Goal: Task Accomplishment & Management: Use online tool/utility

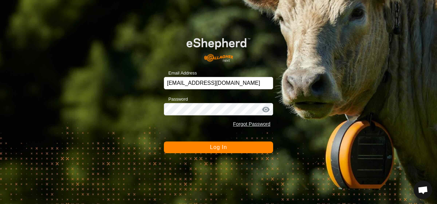
click at [210, 144] on button "Log In" at bounding box center [218, 148] width 109 height 12
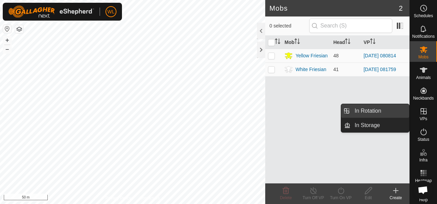
click at [386, 109] on link "In Rotation" at bounding box center [380, 111] width 59 height 14
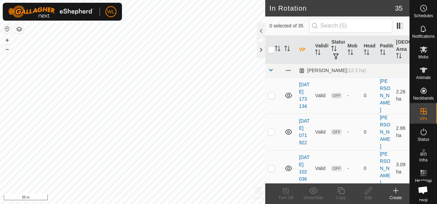
click at [395, 193] on icon at bounding box center [396, 191] width 8 height 8
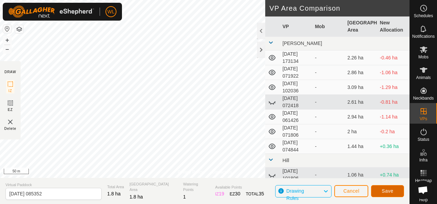
click at [388, 189] on span "Save" at bounding box center [388, 191] width 12 height 6
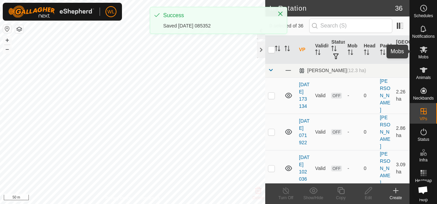
click at [424, 48] on icon at bounding box center [424, 49] width 8 height 8
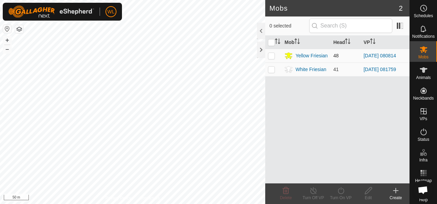
click at [273, 55] on p-checkbox at bounding box center [271, 56] width 7 height 6
checkbox input "true"
click at [338, 191] on icon at bounding box center [341, 191] width 9 height 8
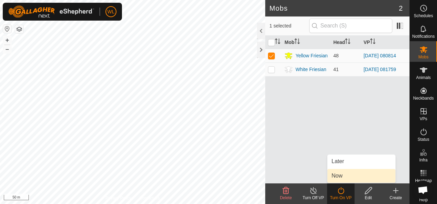
click at [337, 175] on link "Now" at bounding box center [362, 176] width 68 height 14
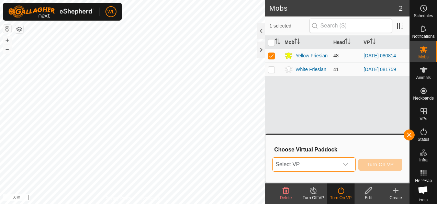
click at [327, 165] on span "Select VP" at bounding box center [306, 165] width 66 height 14
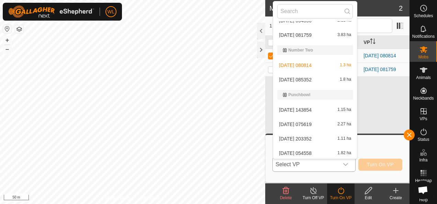
scroll to position [289, 0]
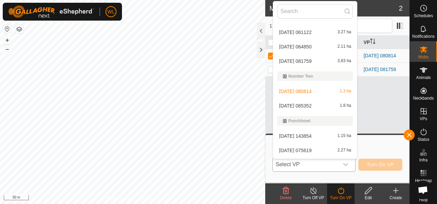
click at [315, 105] on li "2025-10-12 085352 1.8 ha" at bounding box center [315, 106] width 84 height 14
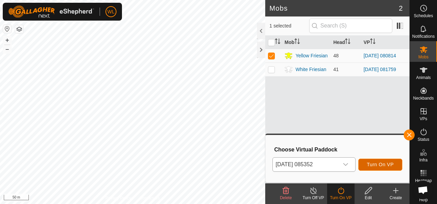
click at [378, 169] on button "Turn On VP" at bounding box center [381, 165] width 44 height 12
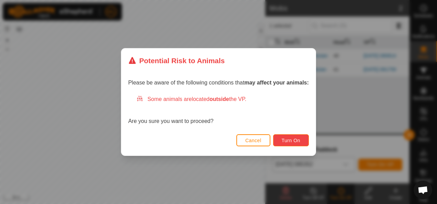
click at [290, 141] on span "Turn On" at bounding box center [291, 141] width 19 height 6
